Goal: Task Accomplishment & Management: Manage account settings

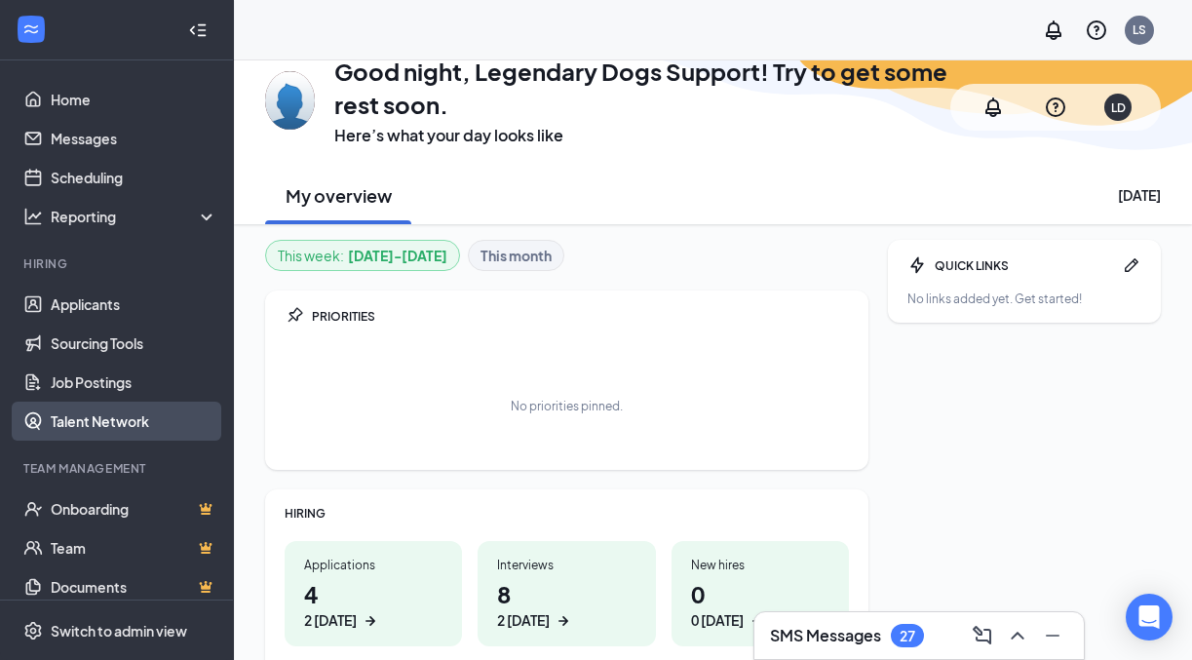
scroll to position [141, 0]
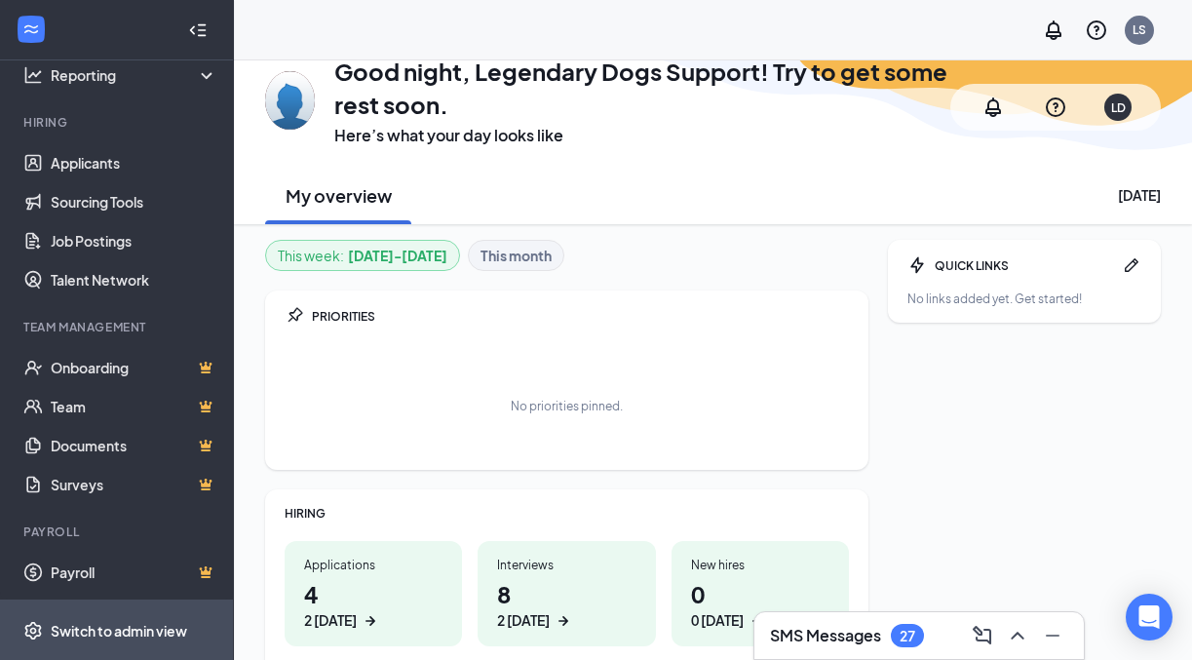
click at [132, 610] on span "Switch to admin view" at bounding box center [134, 629] width 167 height 59
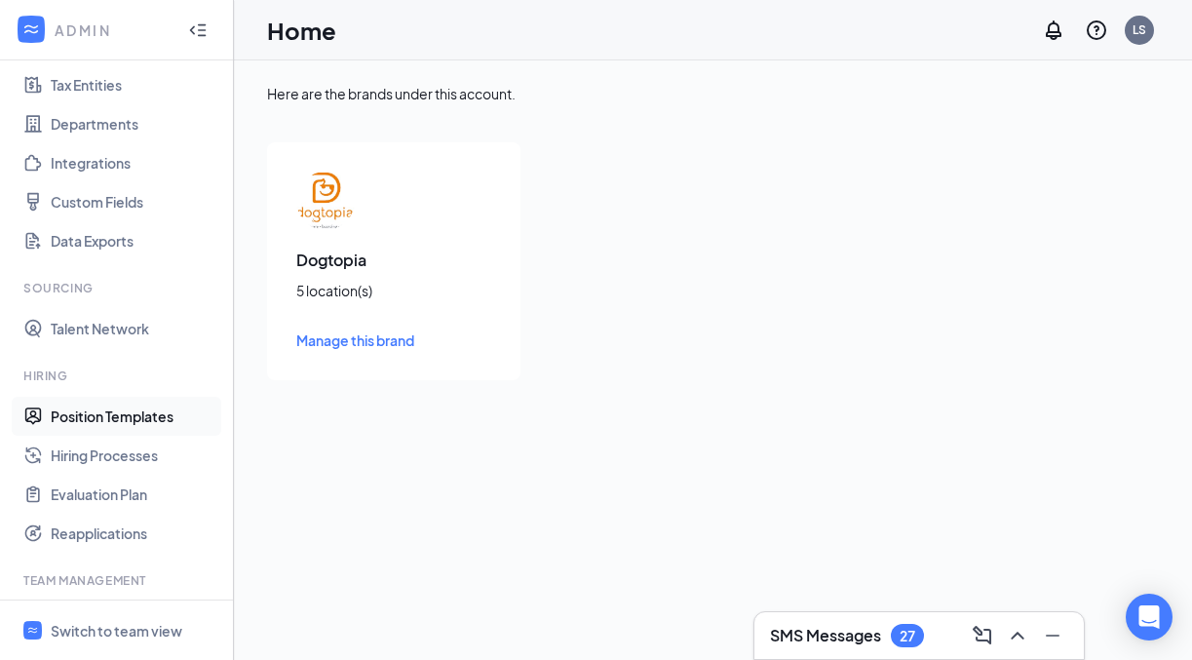
click at [133, 416] on link "Position Templates" at bounding box center [134, 416] width 167 height 39
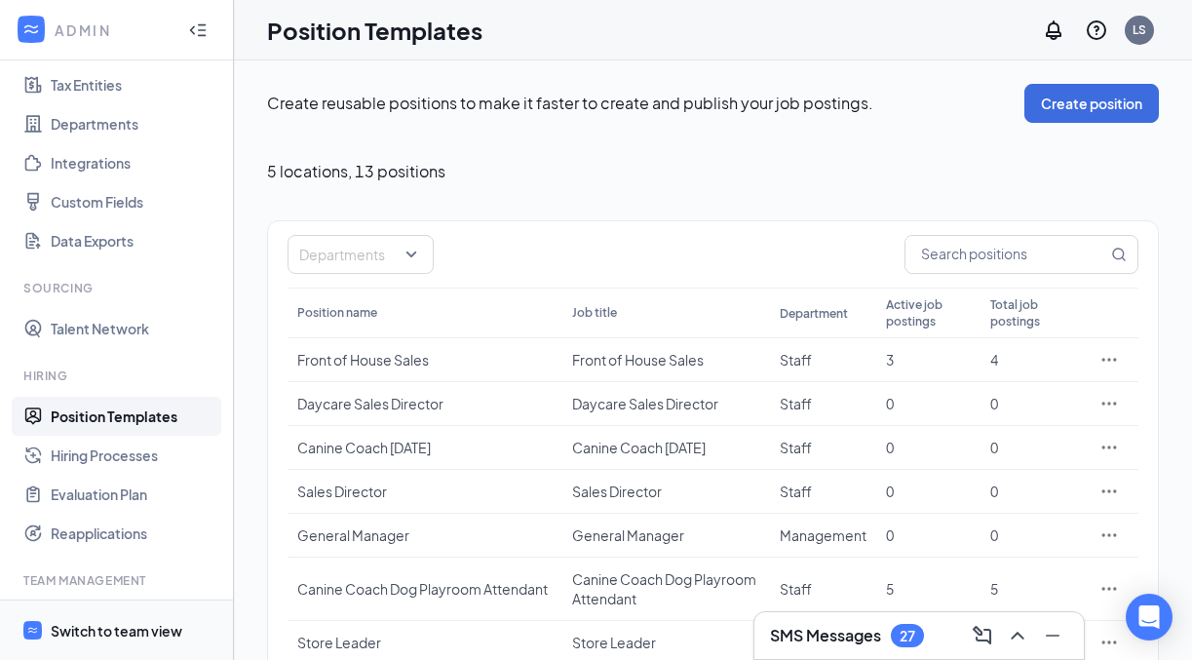
click at [130, 621] on div "Switch to team view" at bounding box center [117, 630] width 132 height 19
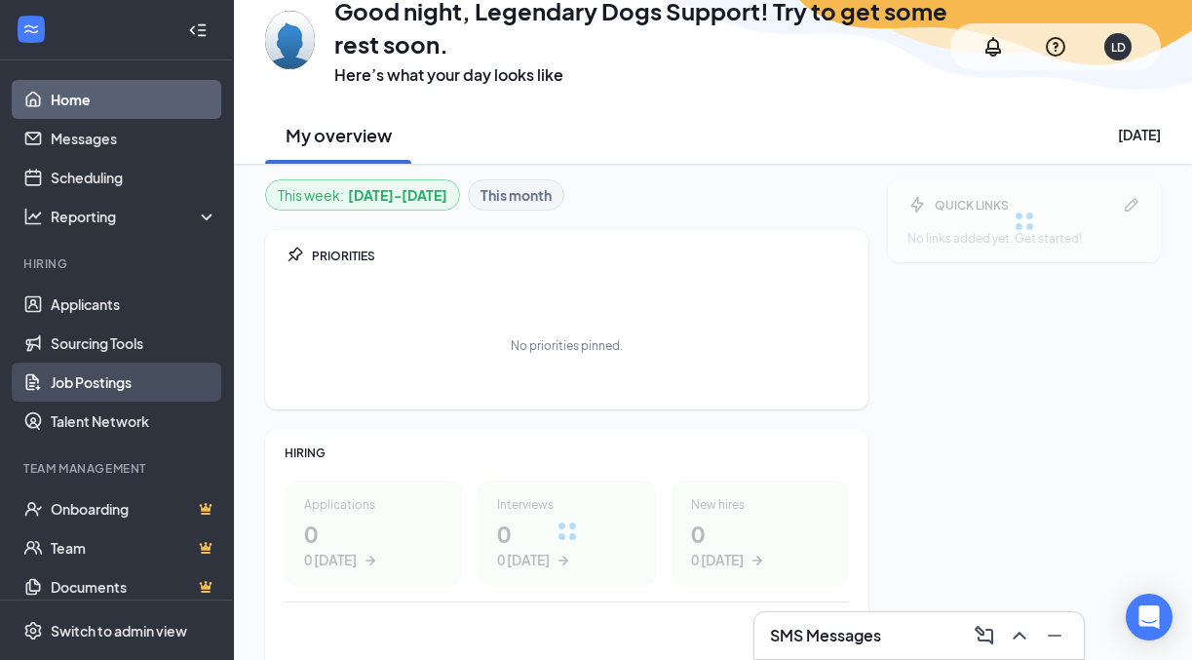
click at [147, 373] on link "Job Postings" at bounding box center [134, 381] width 167 height 39
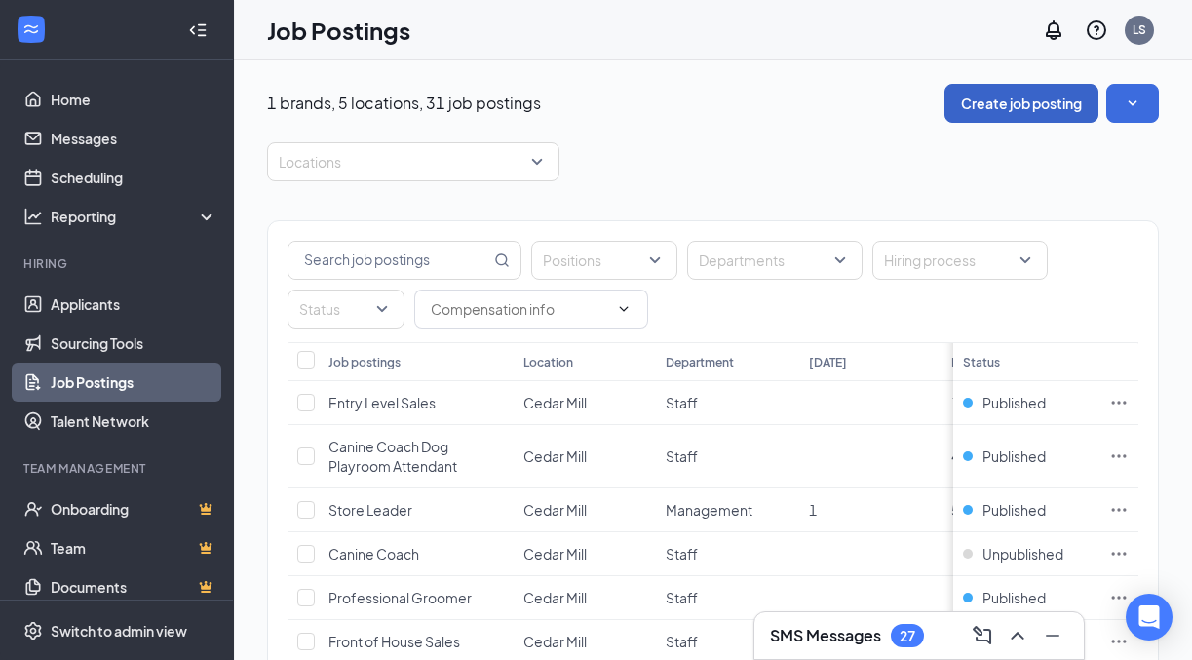
click at [1002, 113] on button "Create job posting" at bounding box center [1021, 103] width 154 height 39
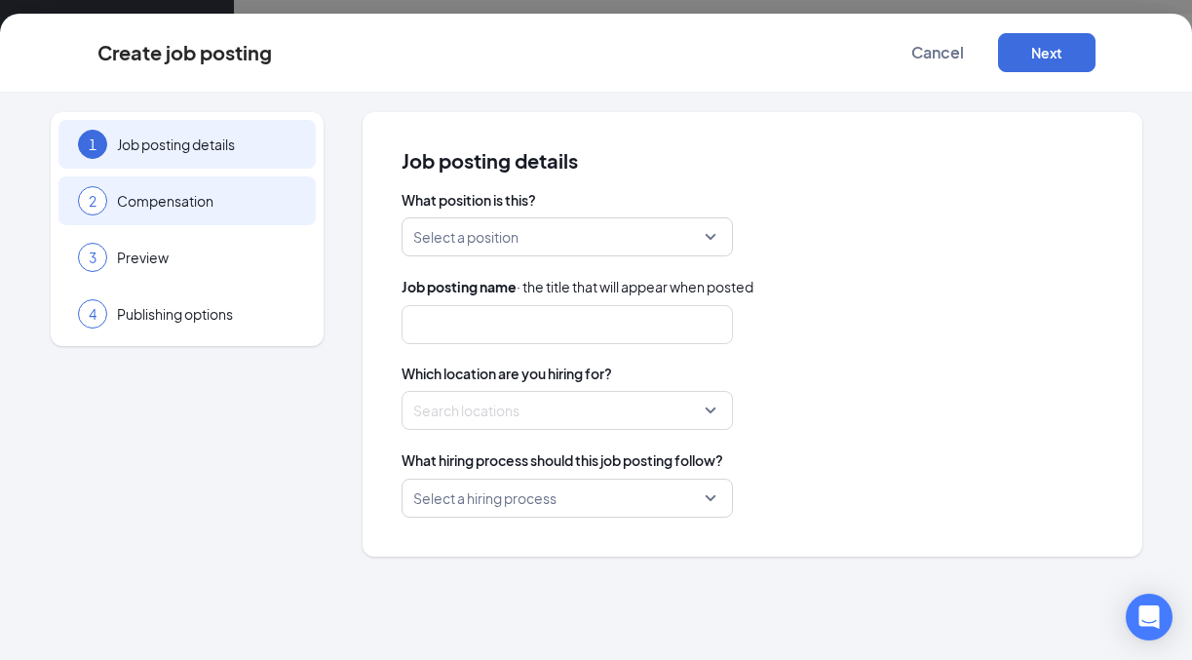
click at [232, 214] on div "2 Compensation" at bounding box center [186, 200] width 257 height 49
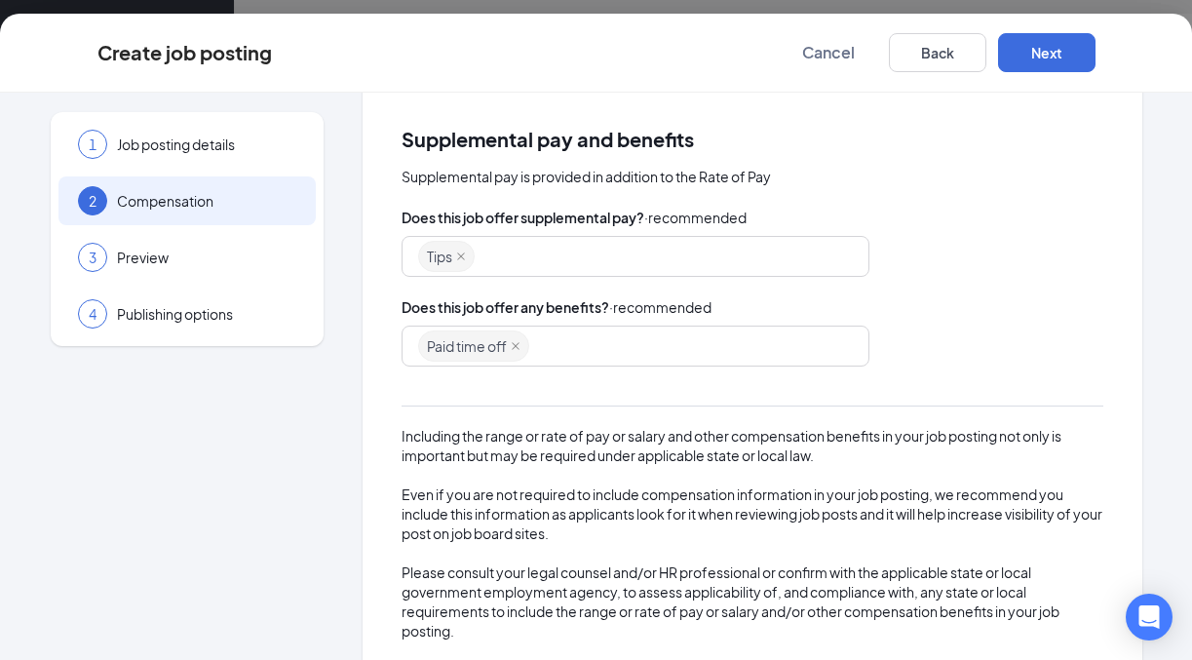
scroll to position [322, 0]
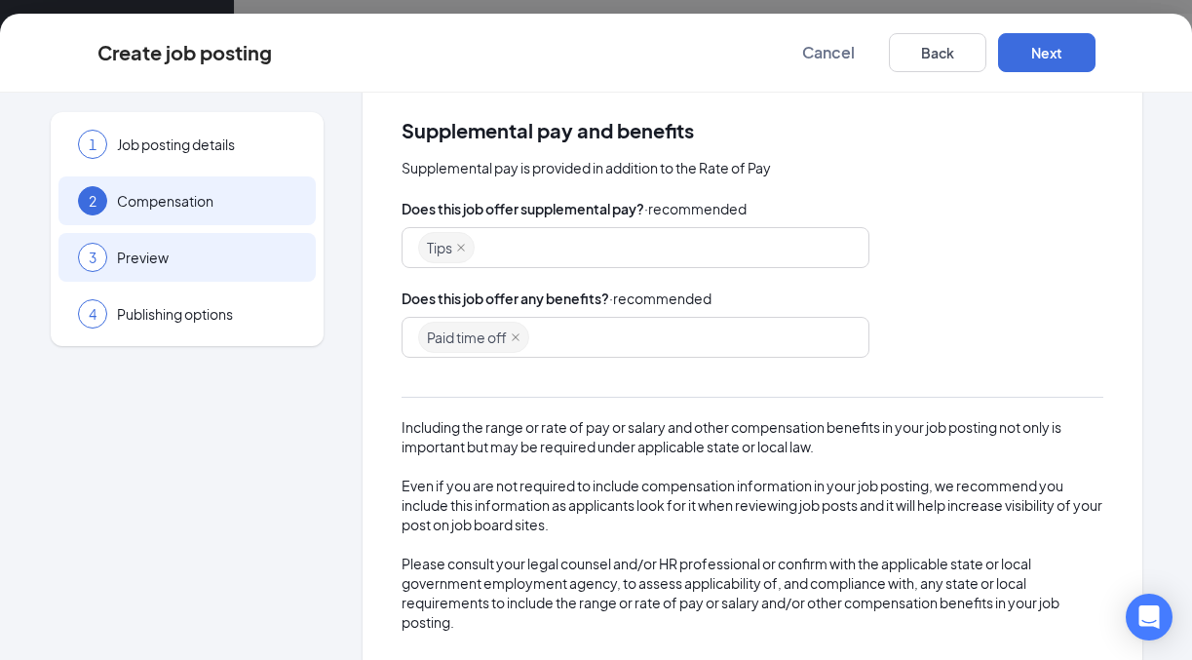
click at [222, 271] on div "3 Preview" at bounding box center [186, 257] width 257 height 49
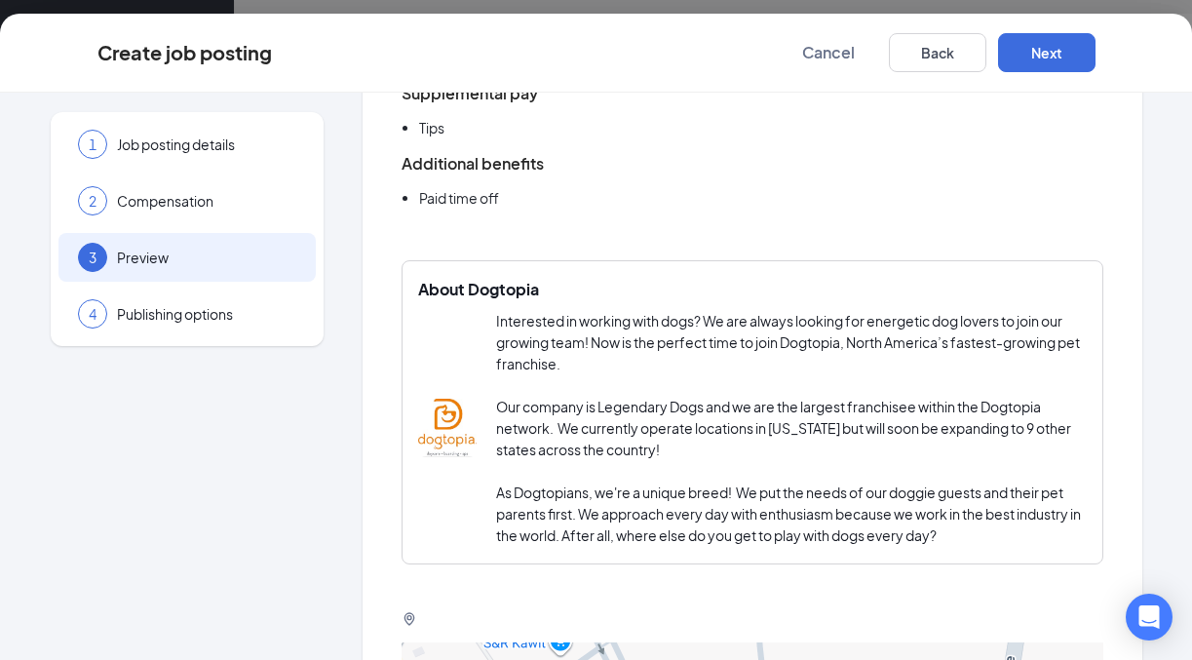
scroll to position [0, 0]
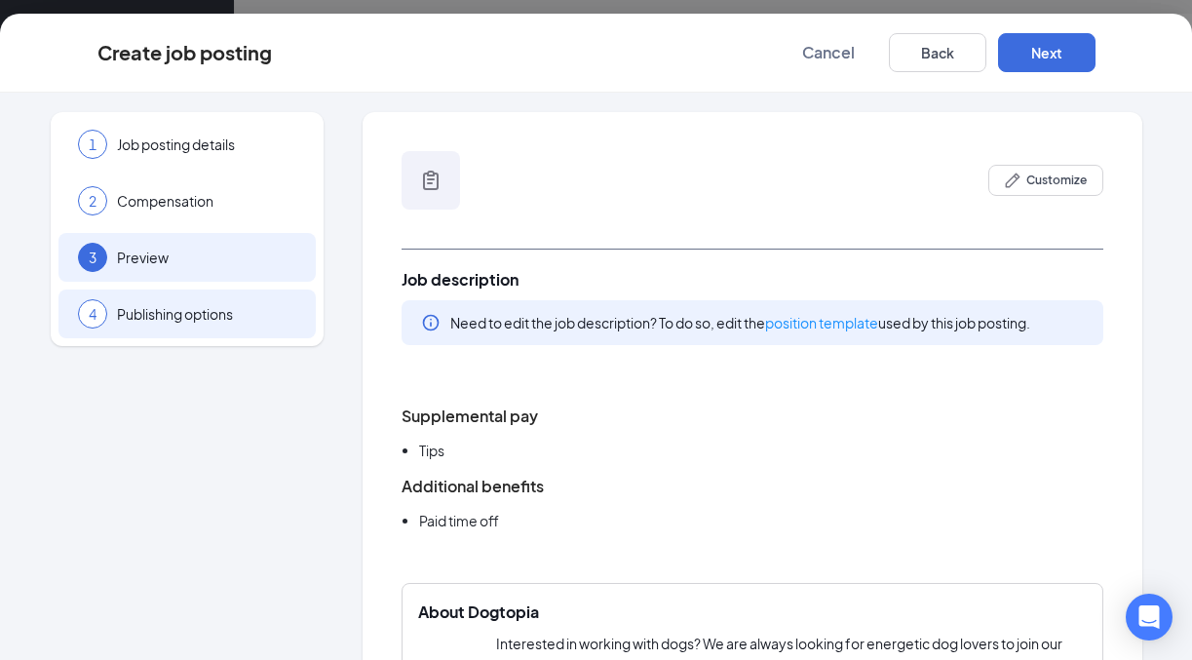
click at [228, 310] on span "Publishing options" at bounding box center [206, 313] width 179 height 19
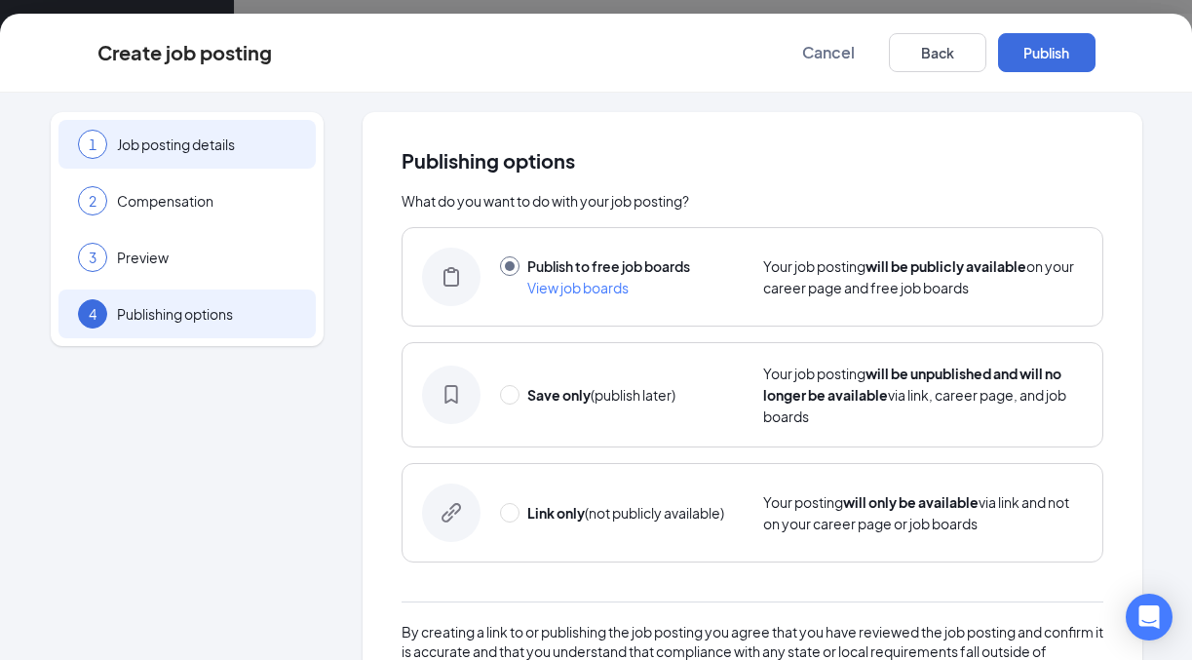
click at [235, 159] on div "1 Job posting details" at bounding box center [186, 144] width 257 height 49
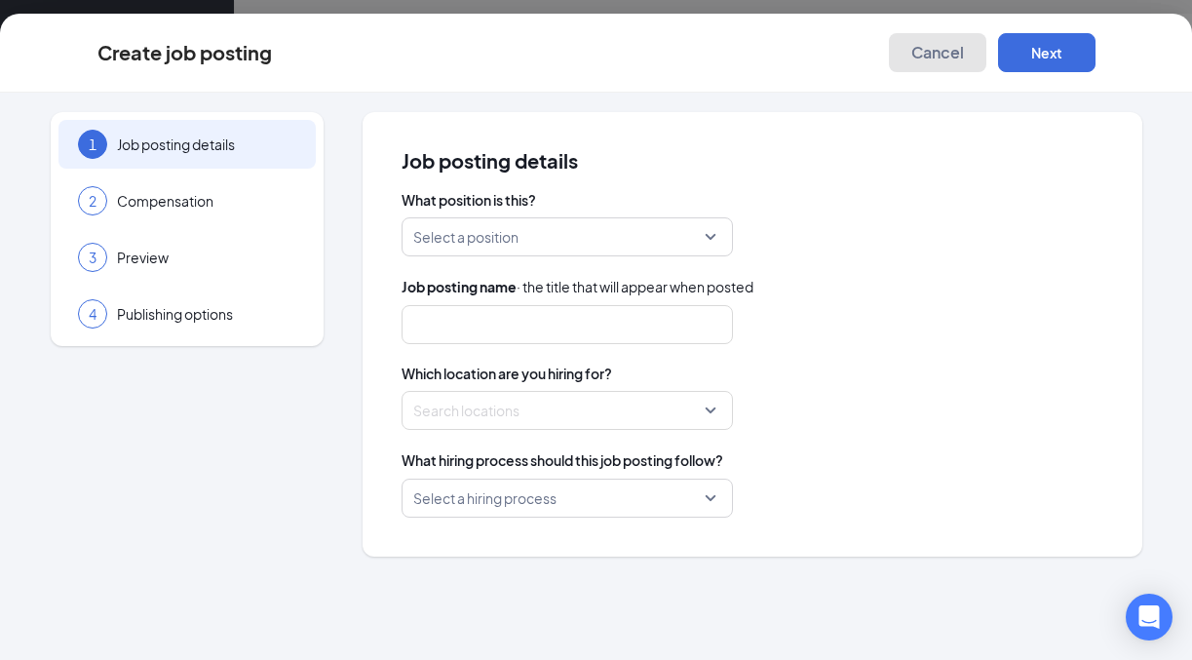
click at [924, 50] on span "Cancel" at bounding box center [937, 52] width 53 height 19
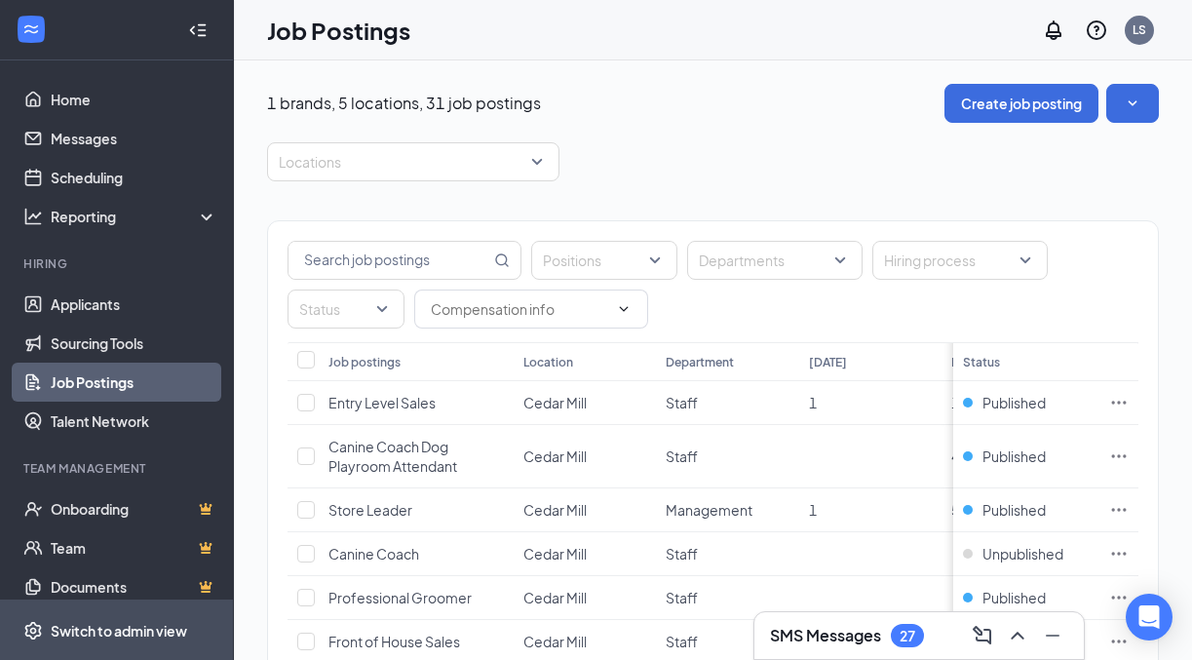
click at [113, 606] on span "Switch to admin view" at bounding box center [134, 629] width 167 height 59
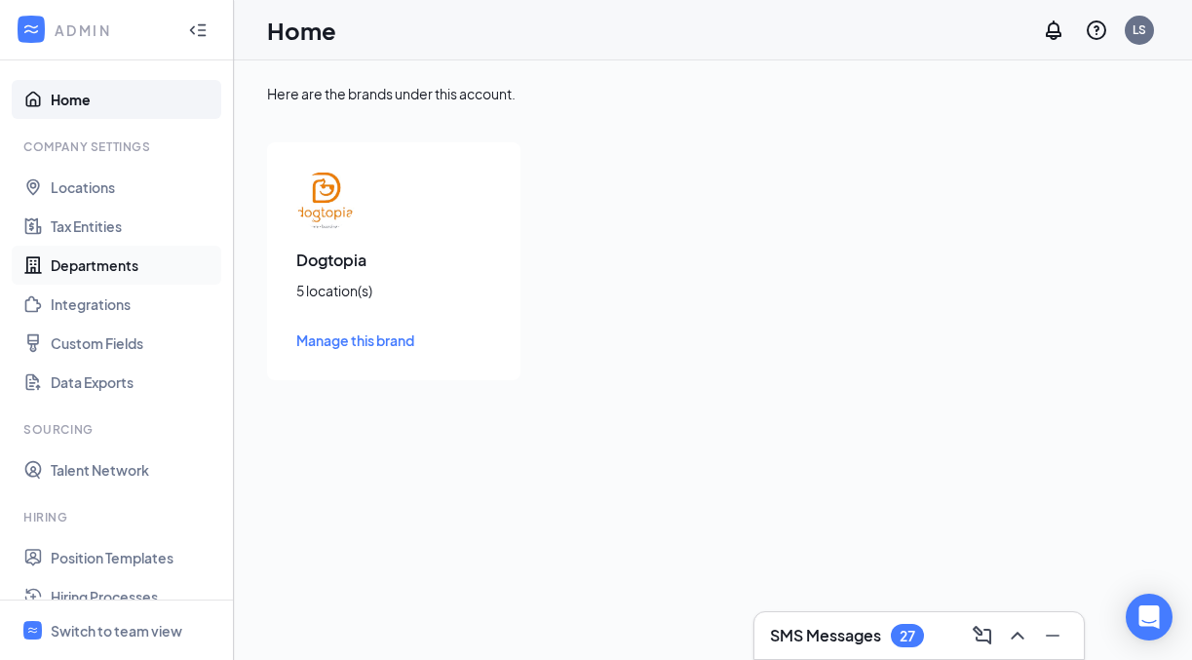
click at [90, 261] on link "Departments" at bounding box center [134, 265] width 167 height 39
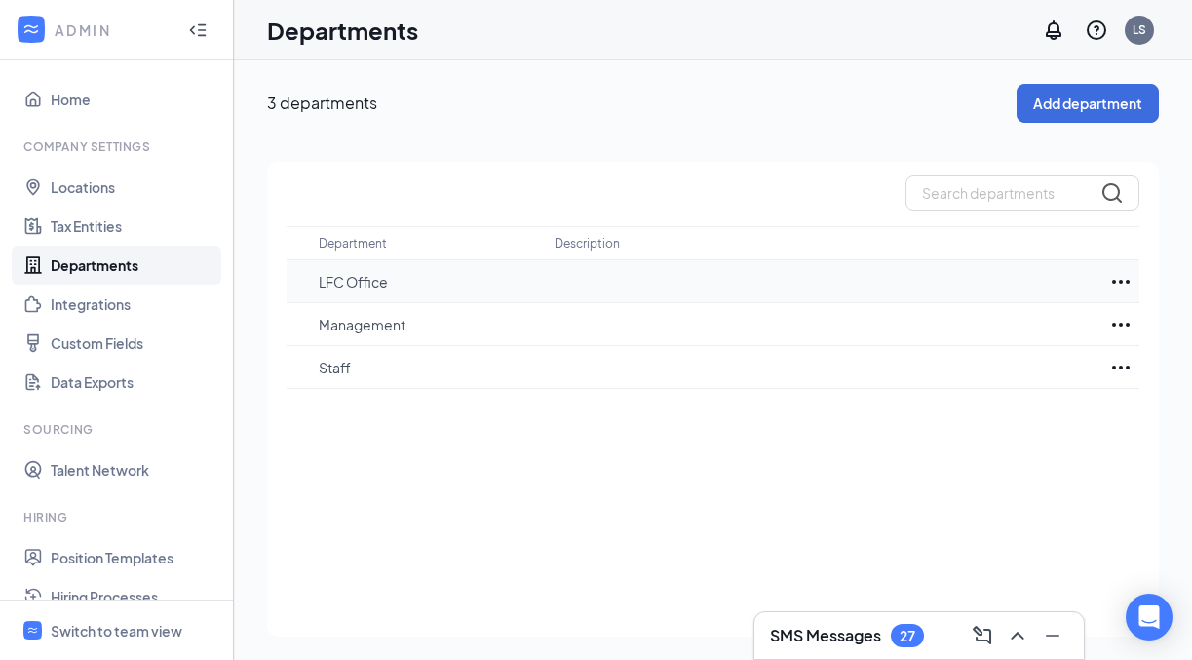
click at [1125, 277] on icon "Ellipses" at bounding box center [1120, 281] width 23 height 23
click at [1026, 334] on p "Edit" at bounding box center [1034, 339] width 164 height 19
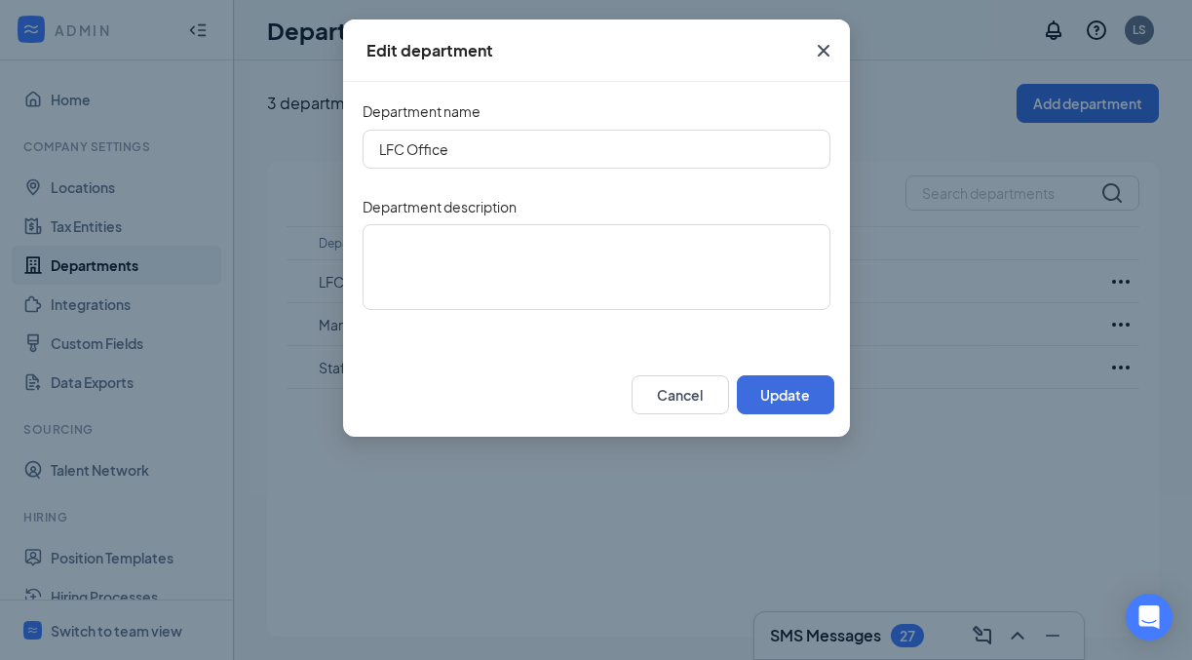
click at [817, 50] on icon "Cross" at bounding box center [823, 50] width 23 height 23
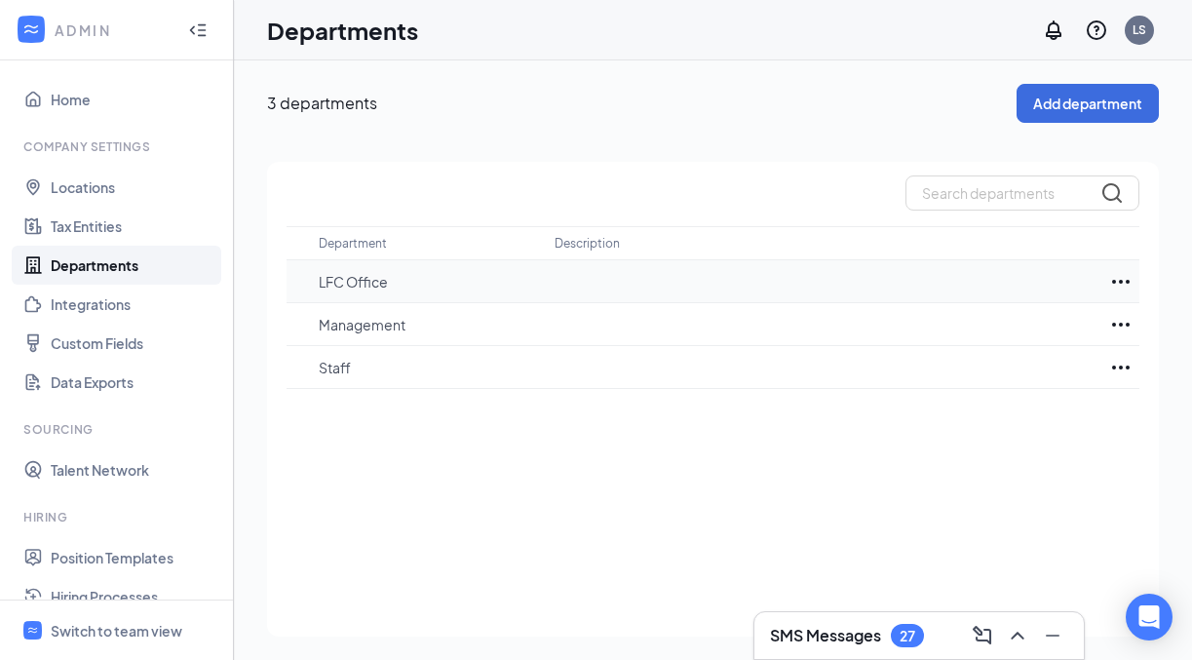
click at [350, 281] on p "LFC Office" at bounding box center [427, 281] width 216 height 19
click at [357, 330] on p "Management" at bounding box center [427, 324] width 216 height 19
click at [1116, 324] on icon "Ellipses" at bounding box center [1120, 324] width 23 height 23
click at [1014, 384] on p "Edit" at bounding box center [1034, 382] width 164 height 19
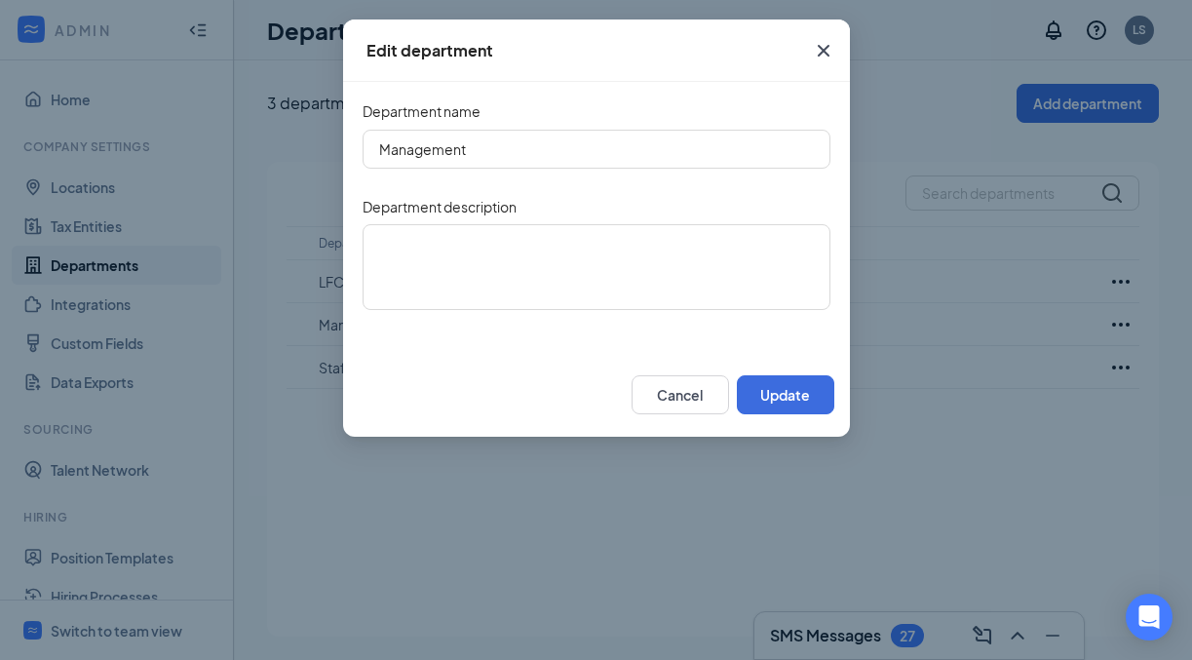
click at [819, 55] on icon "Cross" at bounding box center [823, 50] width 23 height 23
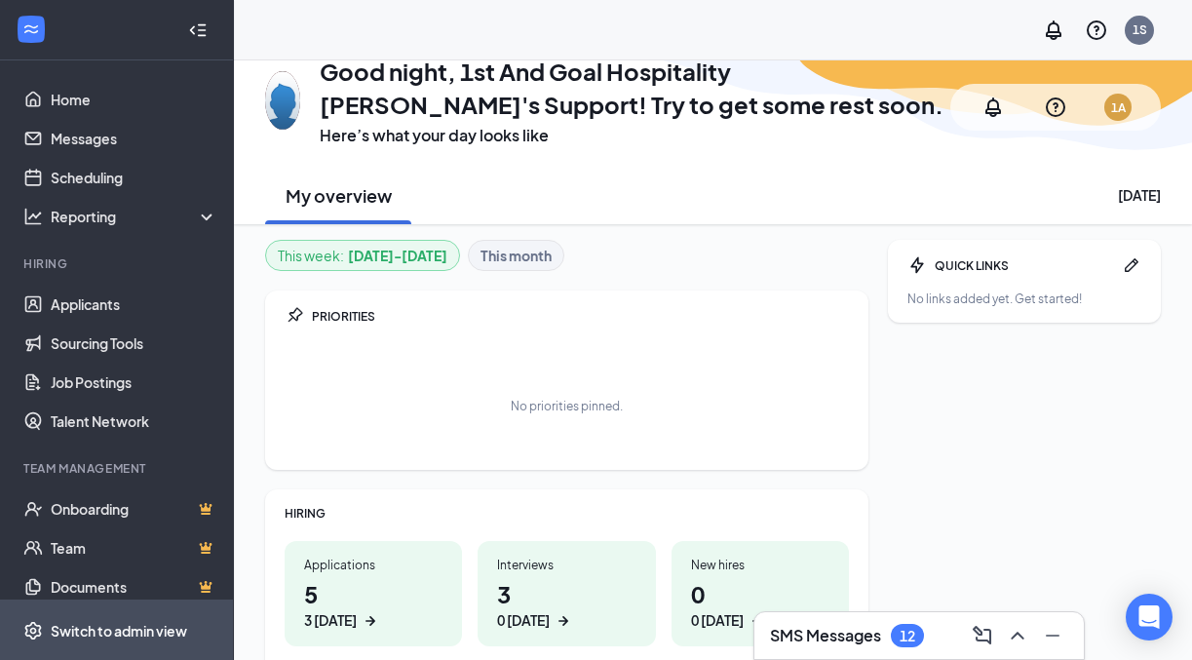
click at [115, 606] on span "Switch to admin view" at bounding box center [134, 629] width 167 height 59
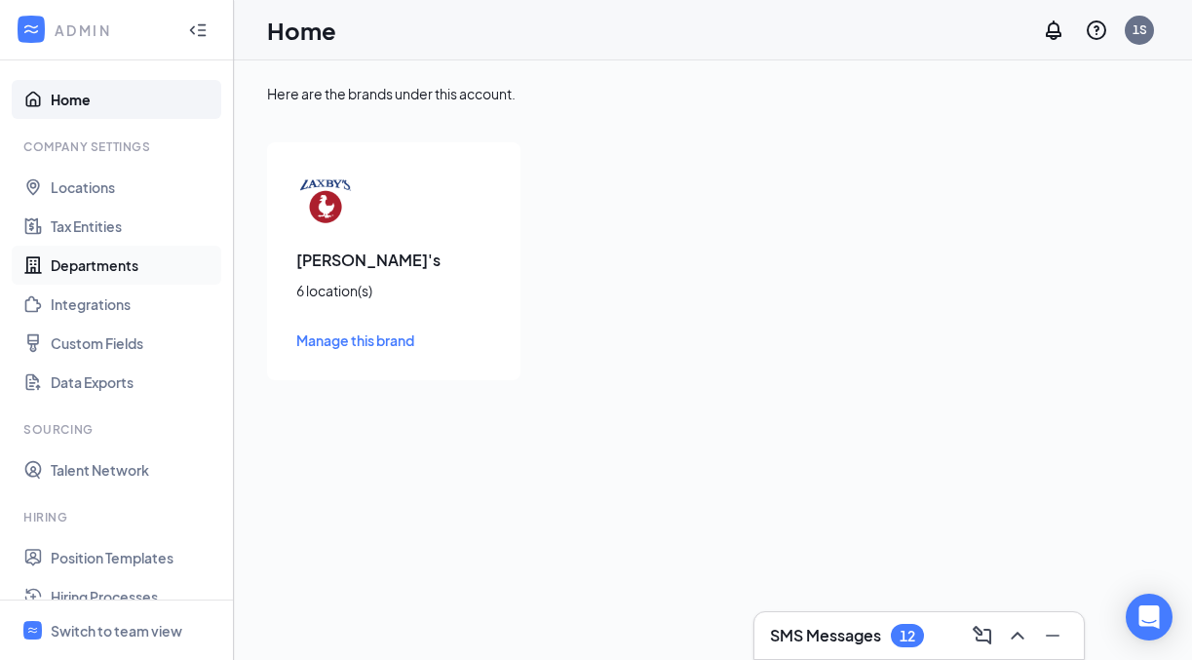
click at [120, 260] on link "Departments" at bounding box center [134, 265] width 167 height 39
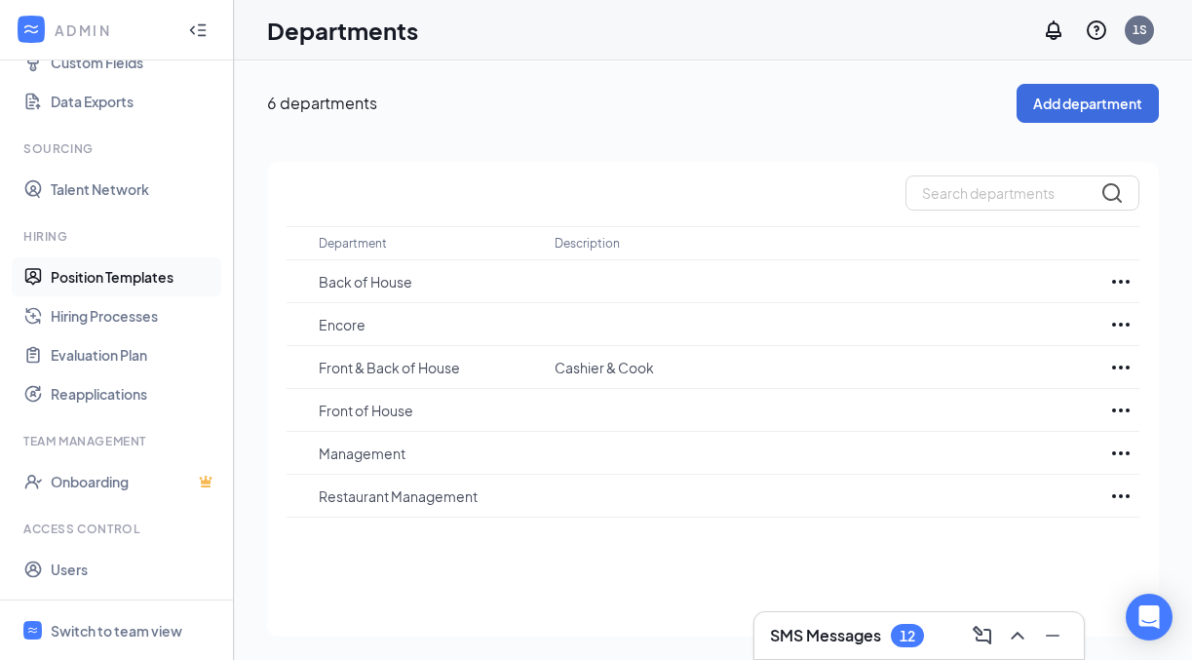
scroll to position [317, 0]
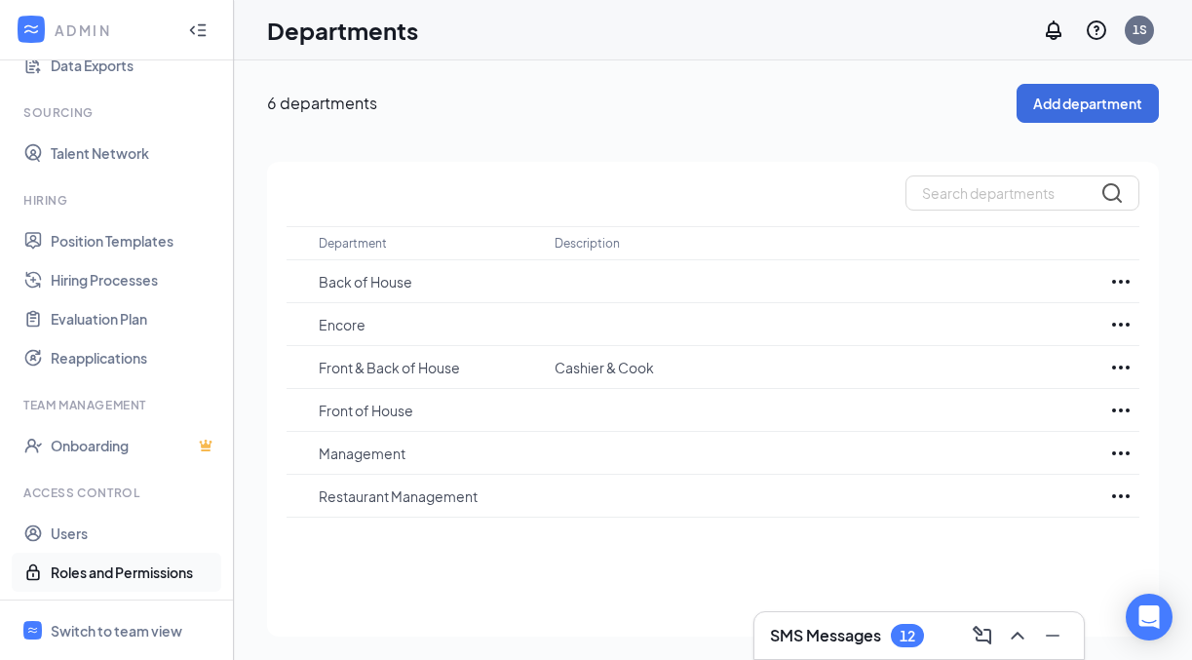
click at [138, 566] on link "Roles and Permissions" at bounding box center [134, 571] width 167 height 39
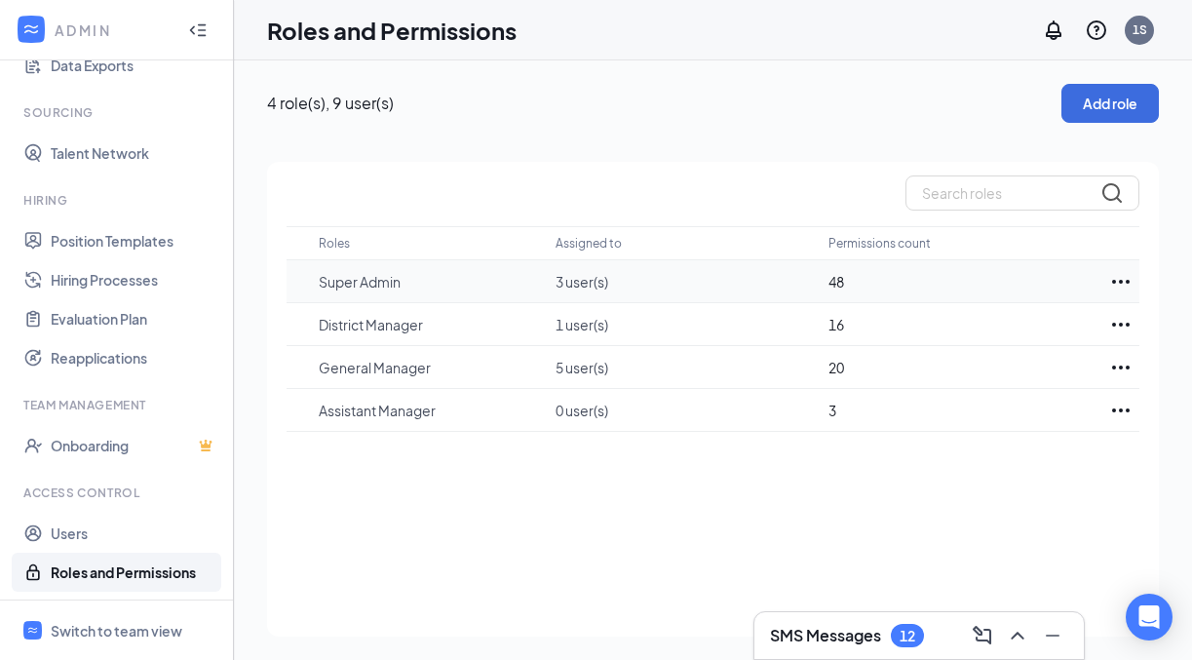
click at [1114, 279] on icon "Ellipses" at bounding box center [1120, 281] width 23 height 23
click at [1017, 328] on div "Edit" at bounding box center [1033, 340] width 195 height 43
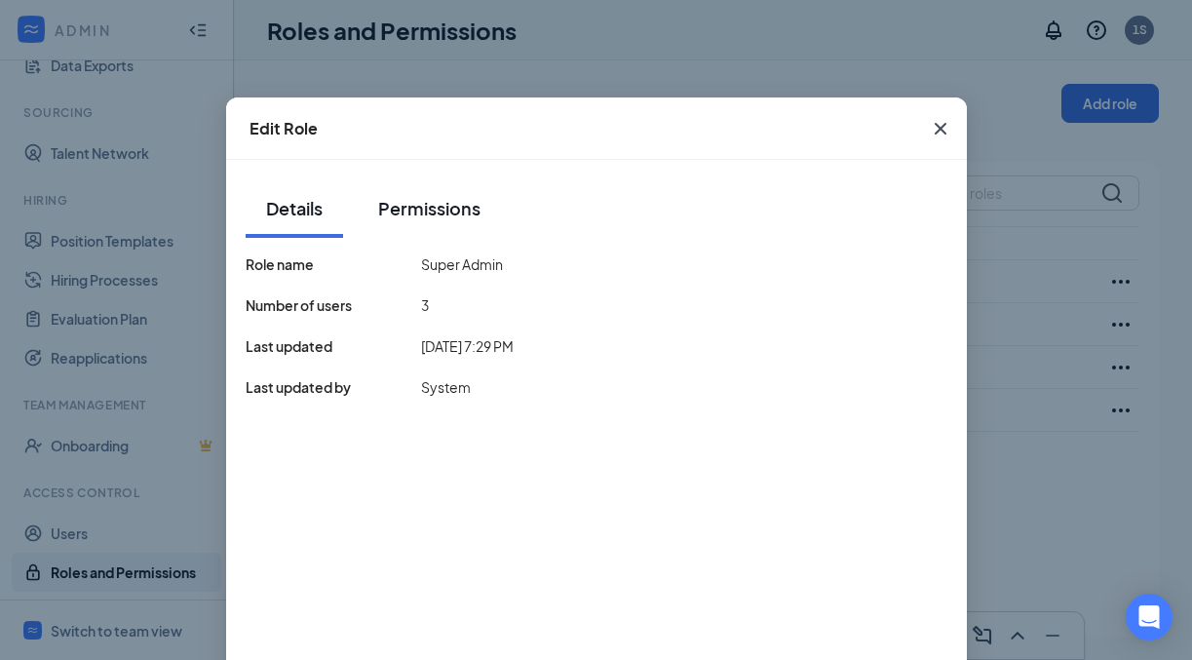
click at [439, 212] on div "Permissions" at bounding box center [429, 208] width 102 height 24
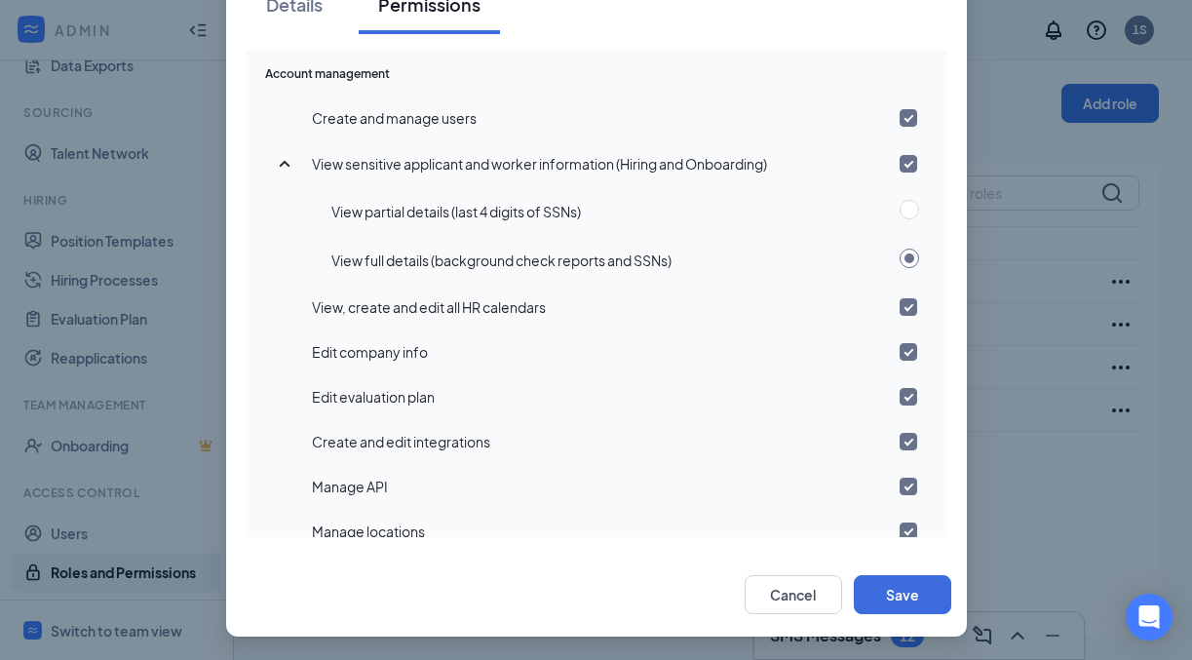
click at [196, 140] on div "Edit Role Details Permissions Account management Create and manage users View s…" at bounding box center [596, 330] width 1192 height 660
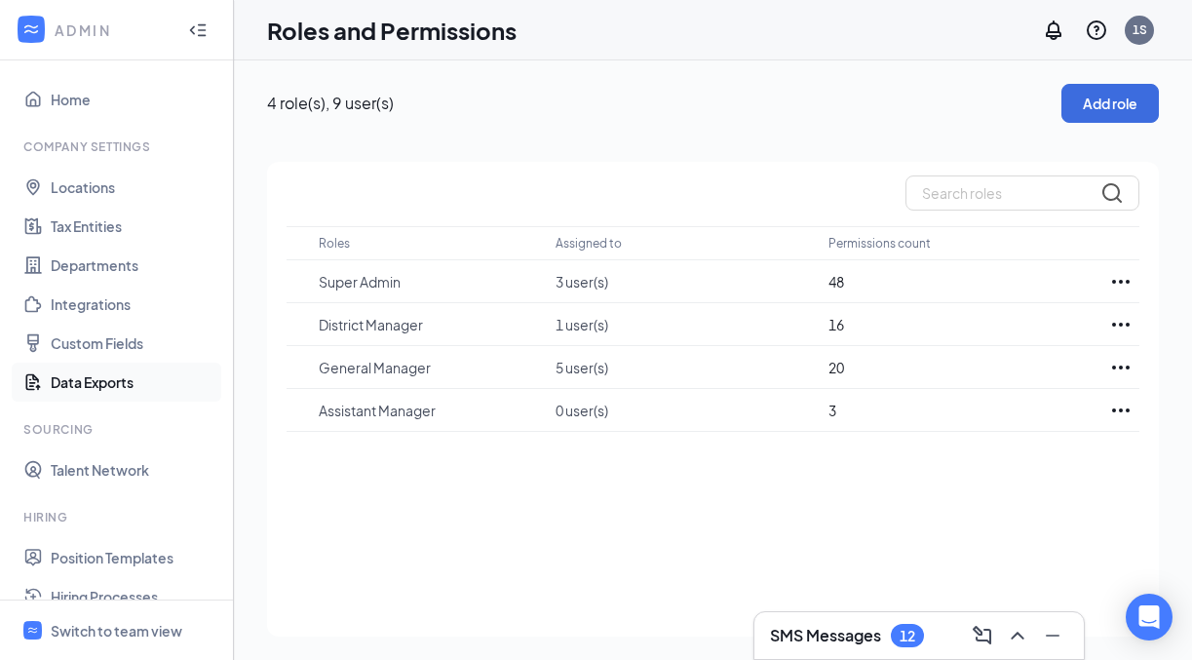
scroll to position [317, 0]
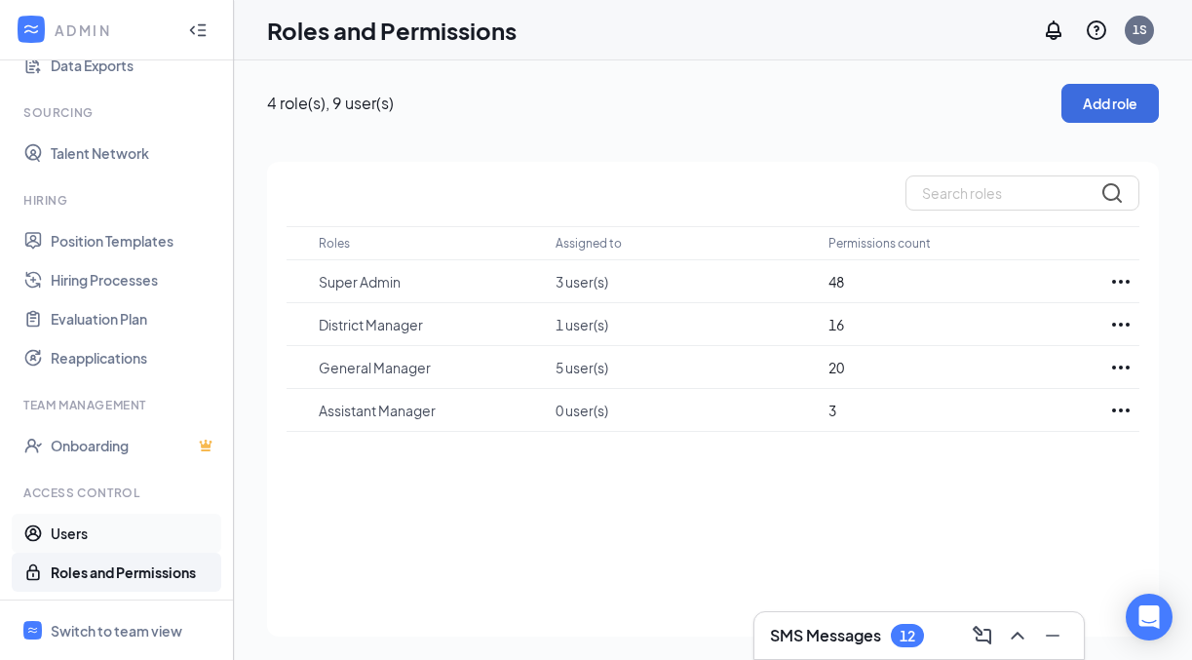
click at [125, 540] on link "Users" at bounding box center [134, 532] width 167 height 39
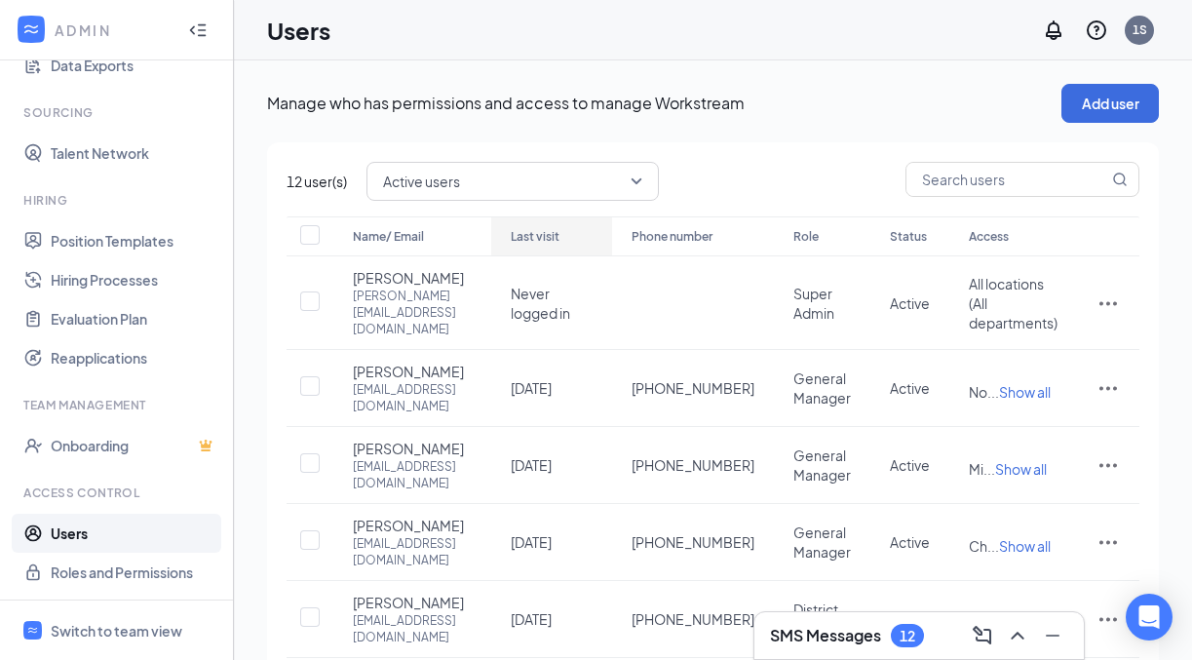
click at [592, 242] on div "Last visit" at bounding box center [552, 236] width 82 height 23
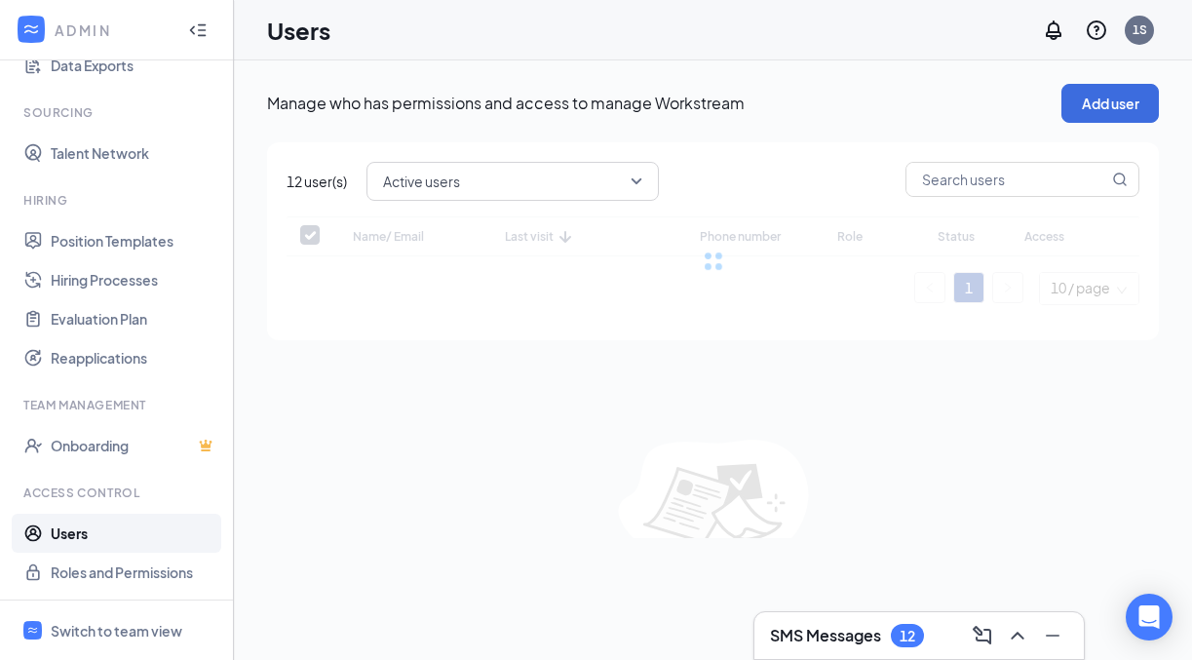
checkbox input "false"
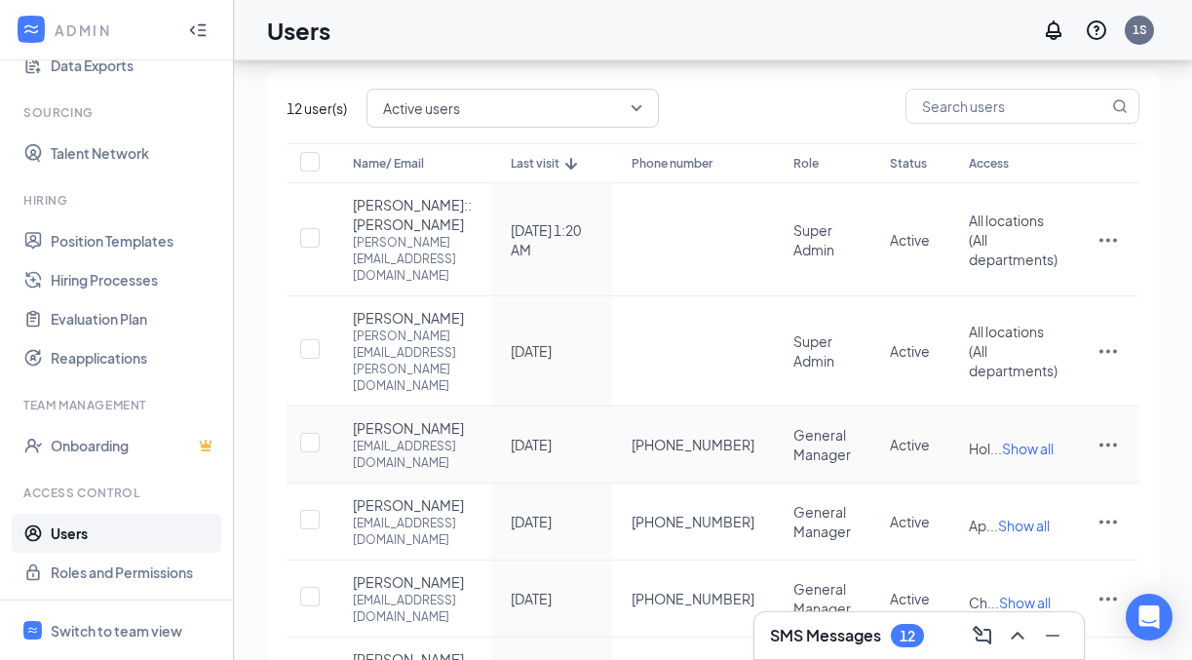
scroll to position [134, 0]
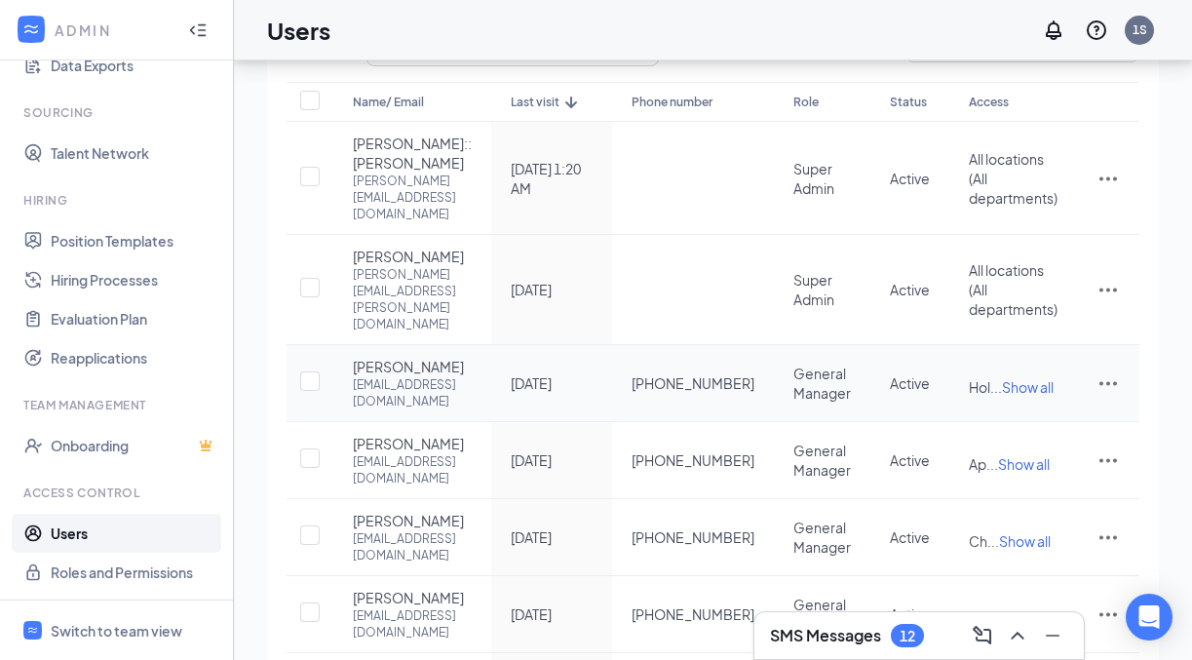
click at [1108, 382] on icon "ActionsIcon" at bounding box center [1108, 384] width 18 height 4
click at [191, 189] on ul "Home Company Settings Locations Tax Entities Departments Integrations Custom Fi…" at bounding box center [116, 171] width 233 height 855
